Goal: Navigation & Orientation: Find specific page/section

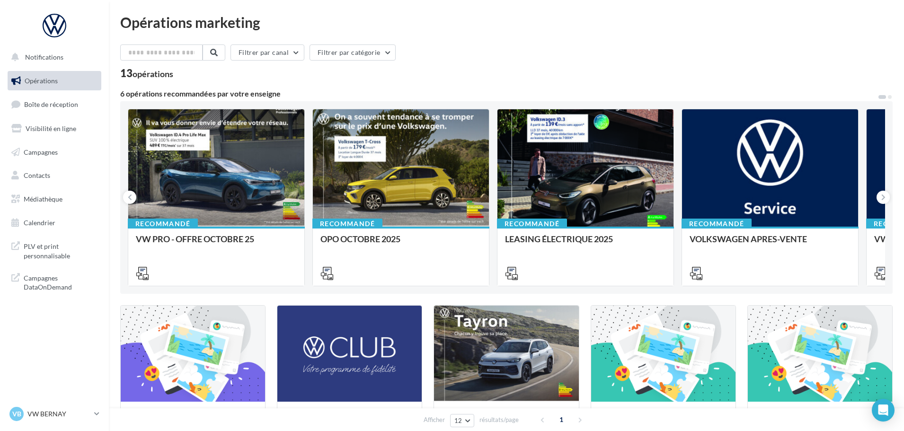
click at [45, 94] on ul "Opérations Boîte de réception Visibilité en ligne Campagnes Contacts Médiathèqu…" at bounding box center [54, 151] width 101 height 169
click at [53, 108] on span "Boîte de réception" at bounding box center [51, 104] width 54 height 8
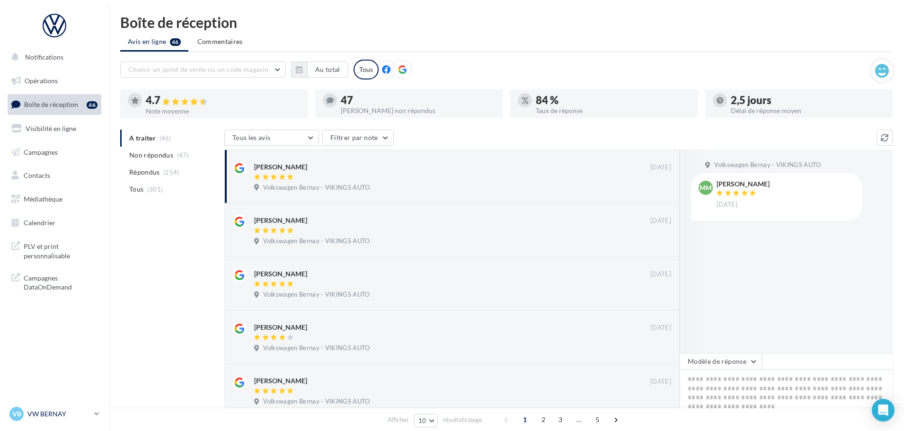
click at [45, 417] on p "VW BERNAY" at bounding box center [58, 413] width 63 height 9
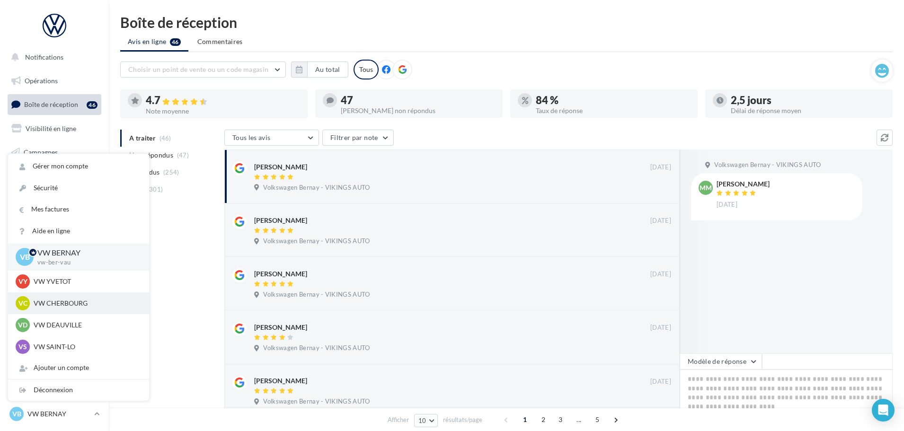
click at [64, 304] on p "VW CHERBOURG" at bounding box center [86, 303] width 104 height 9
